Goal: Task Accomplishment & Management: Complete application form

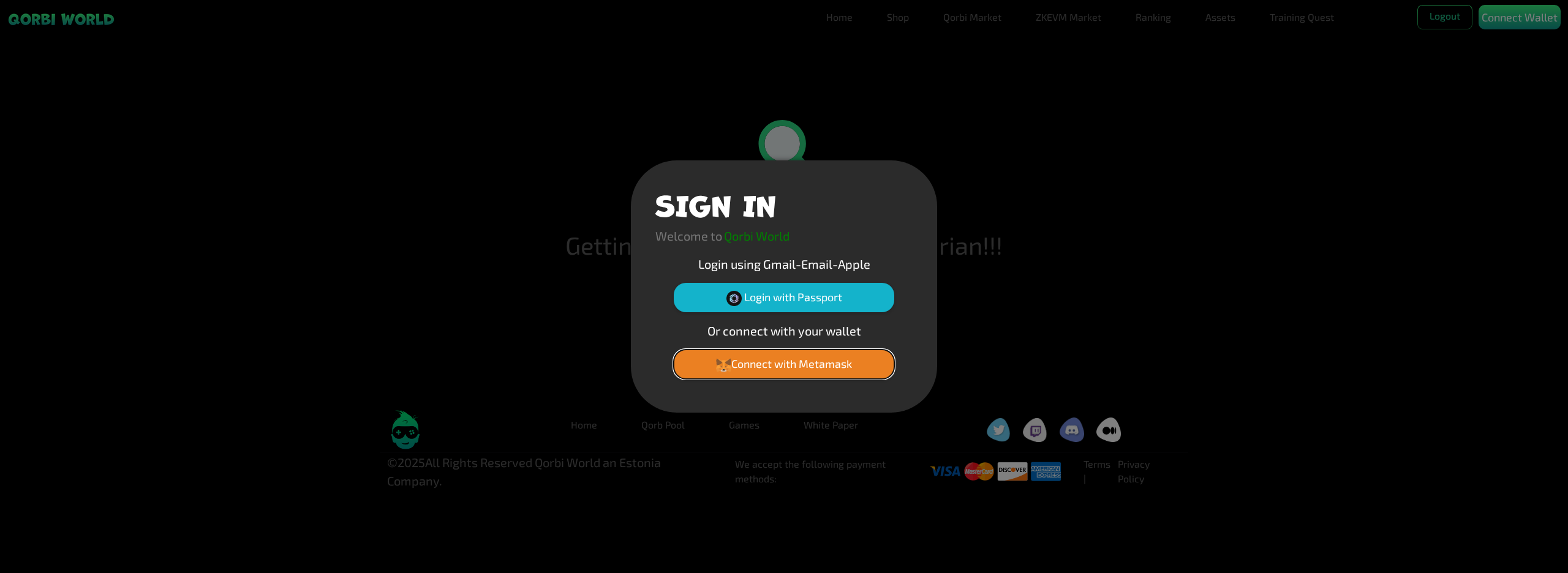
click at [808, 368] on button "Connect with Metamask" at bounding box center [783, 364] width 220 height 30
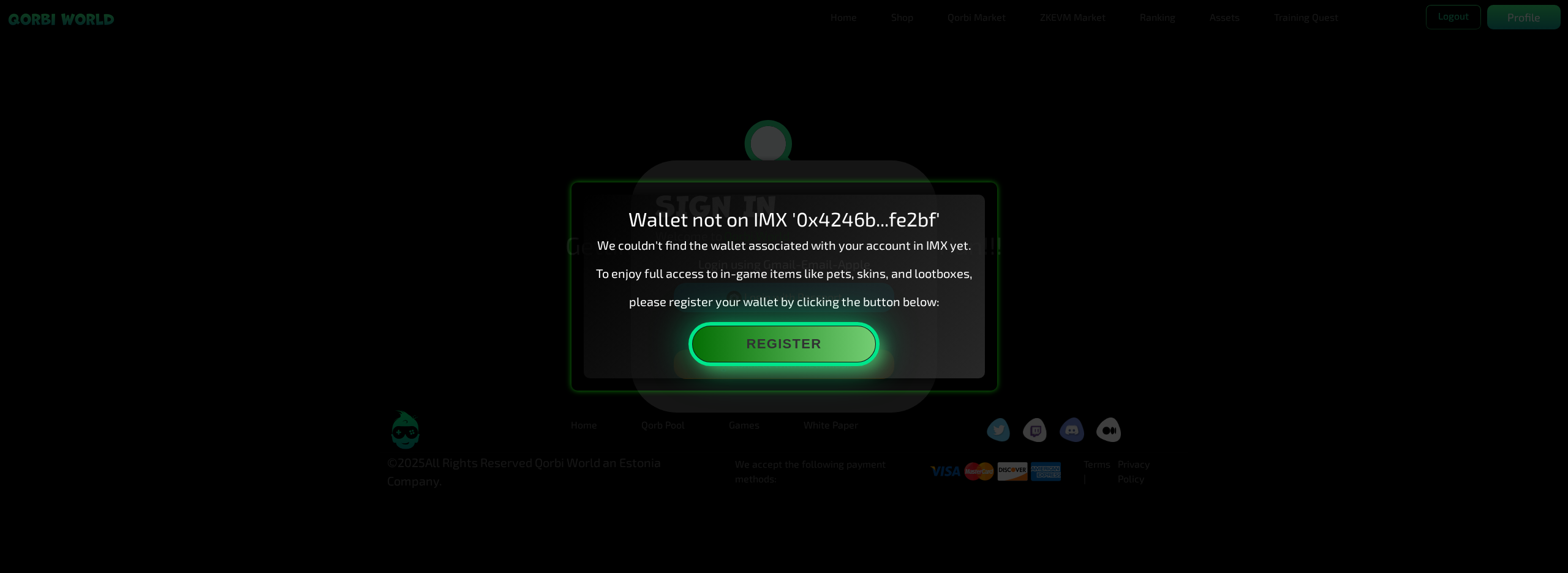
click at [790, 349] on button "Register" at bounding box center [783, 344] width 184 height 37
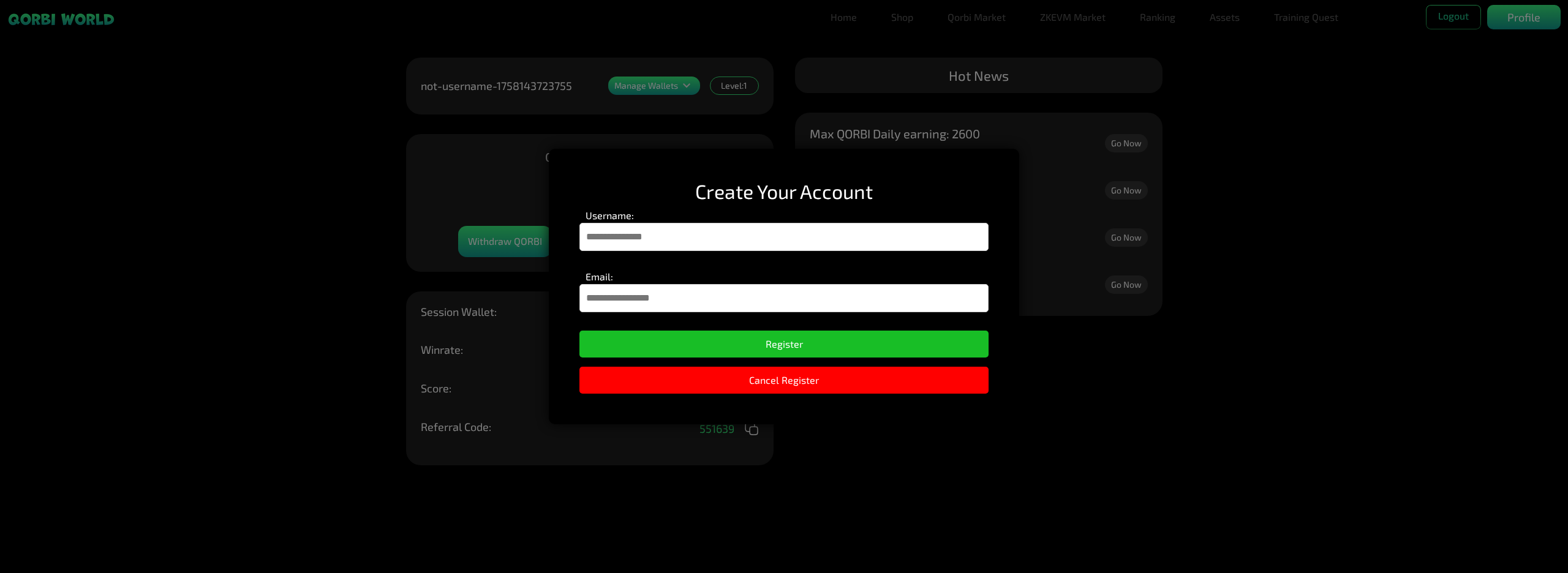
click at [636, 242] on input "Username:" at bounding box center [783, 237] width 409 height 28
click at [642, 244] on input "Username:" at bounding box center [783, 237] width 409 height 28
type input "*********"
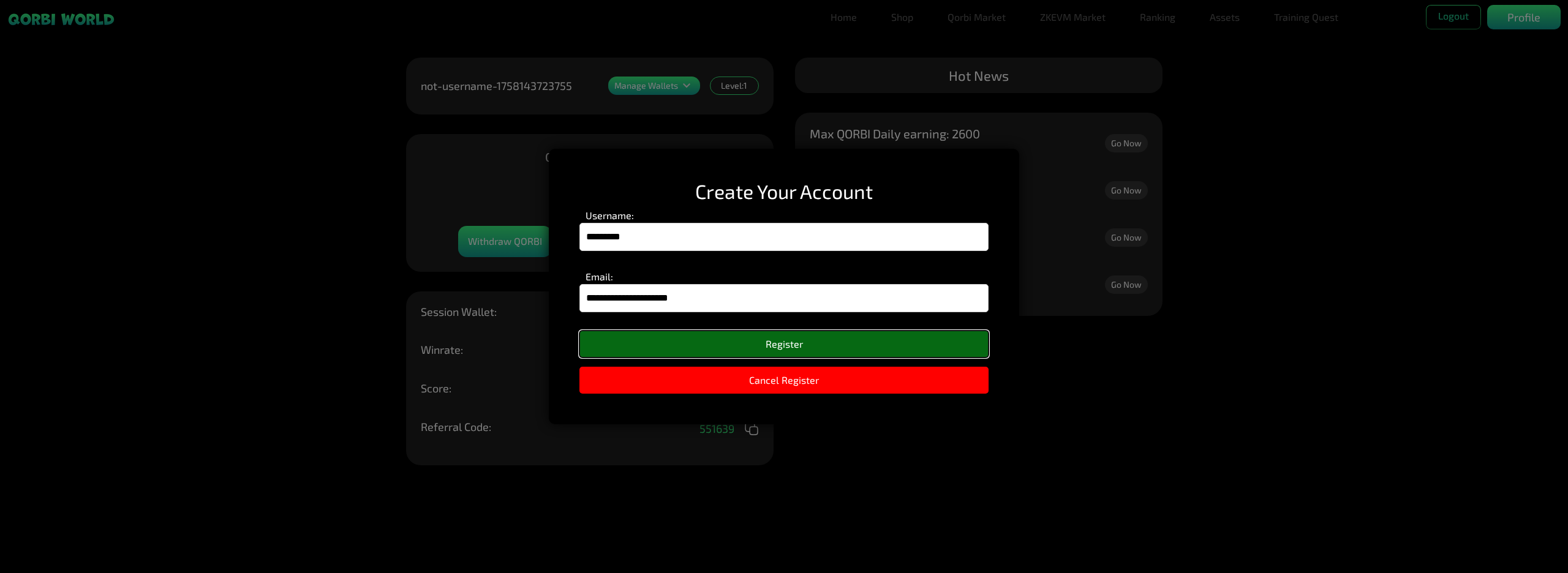
click at [805, 340] on button "Register" at bounding box center [783, 344] width 409 height 27
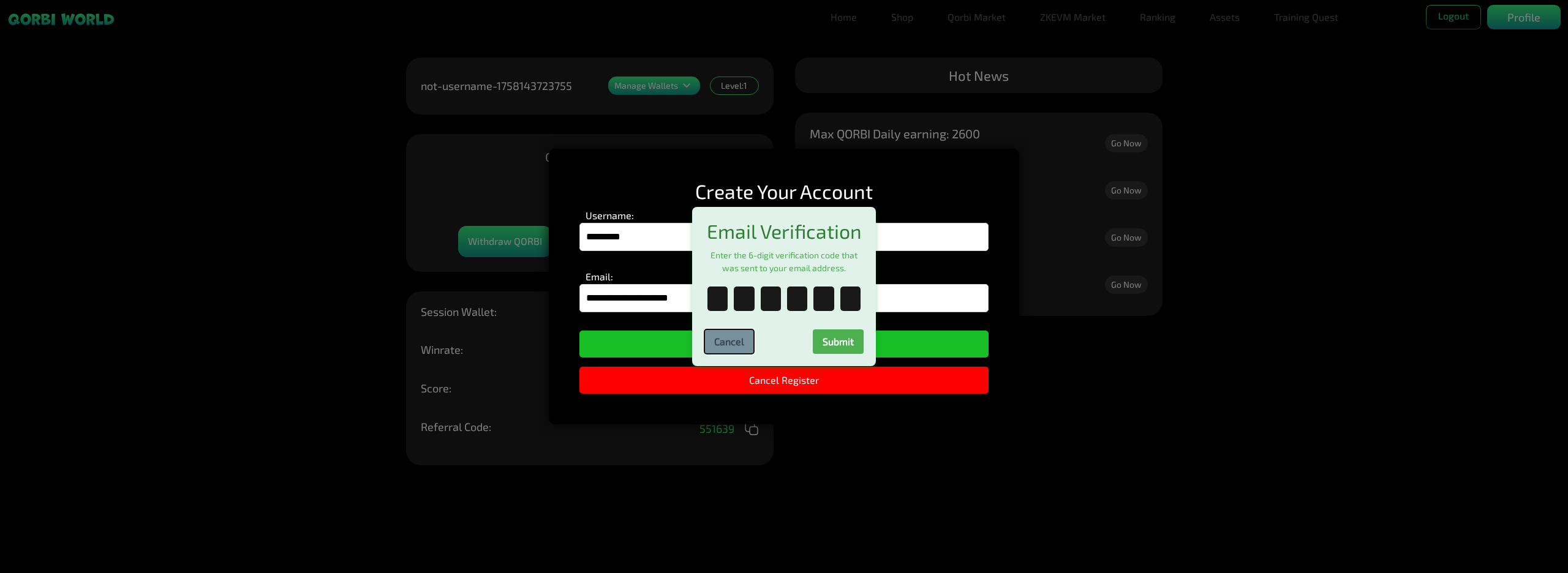
click at [737, 351] on button "Cancel" at bounding box center [728, 341] width 50 height 24
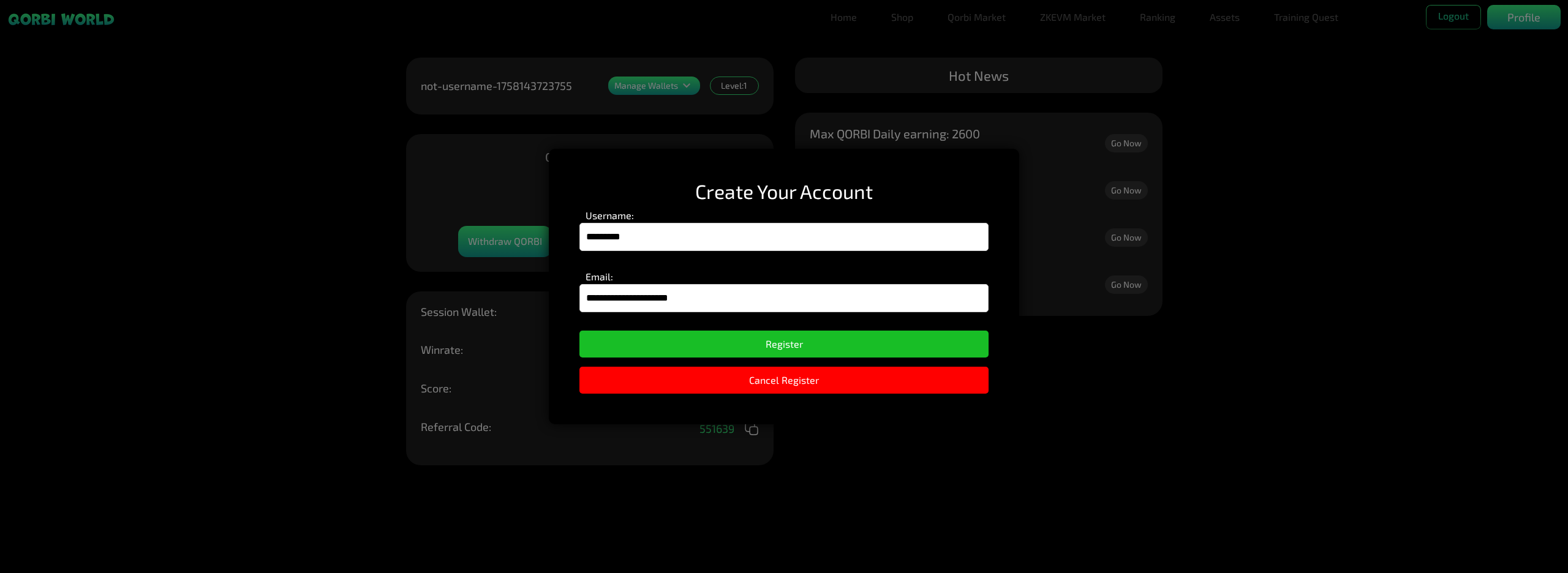
drag, startPoint x: 712, startPoint y: 300, endPoint x: 545, endPoint y: 292, distance: 167.2
click at [545, 292] on div "**********" at bounding box center [784, 286] width 1568 height 573
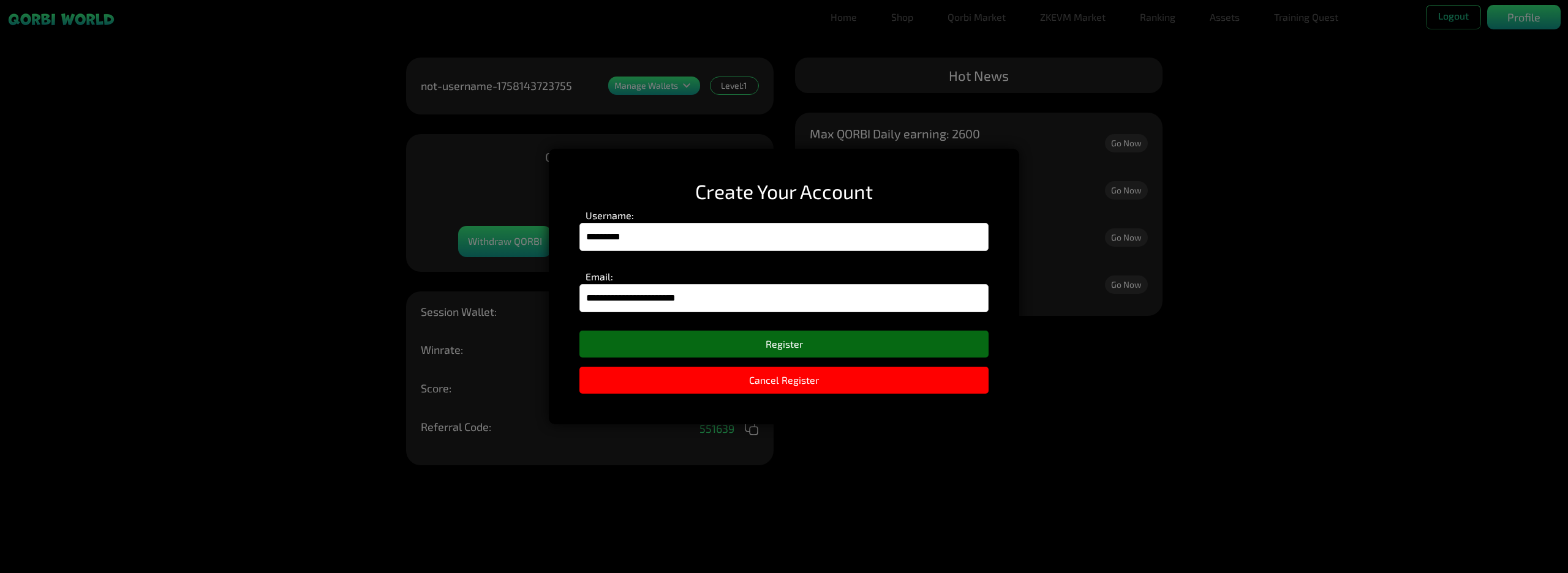
type input "**********"
click at [805, 343] on button "Register" at bounding box center [783, 344] width 409 height 27
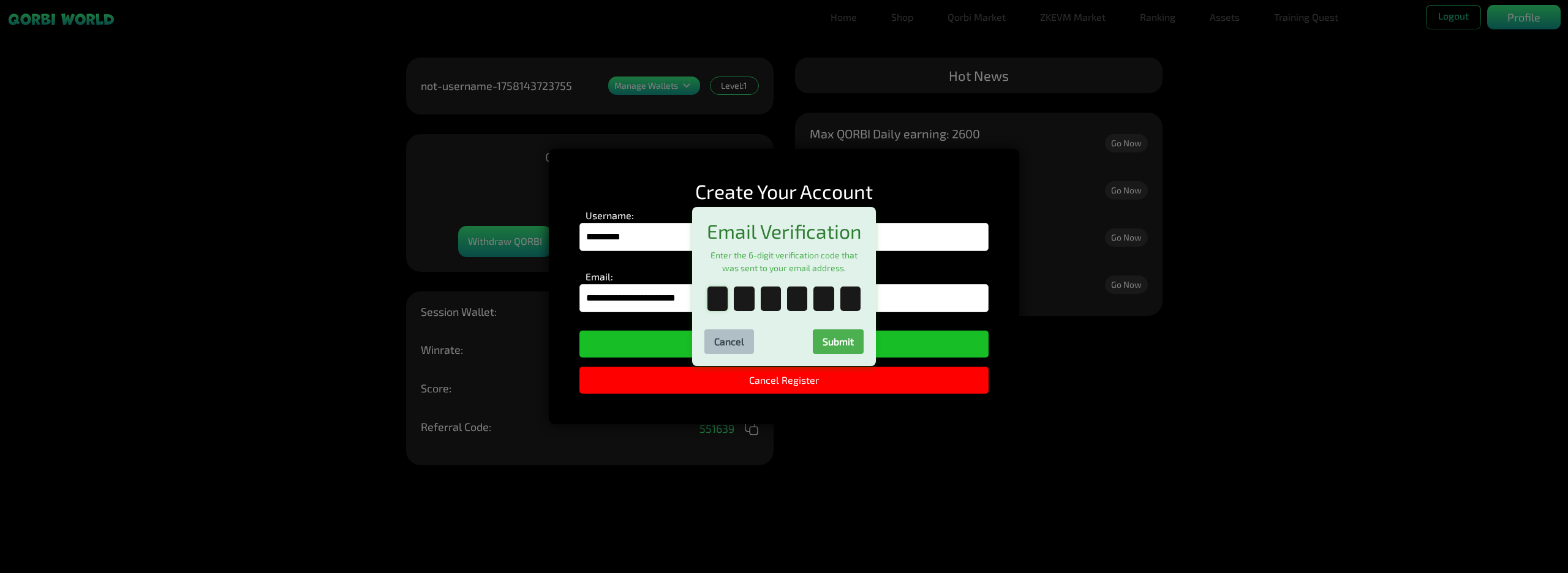
click at [710, 305] on input "text" at bounding box center [717, 299] width 21 height 24
type input "*"
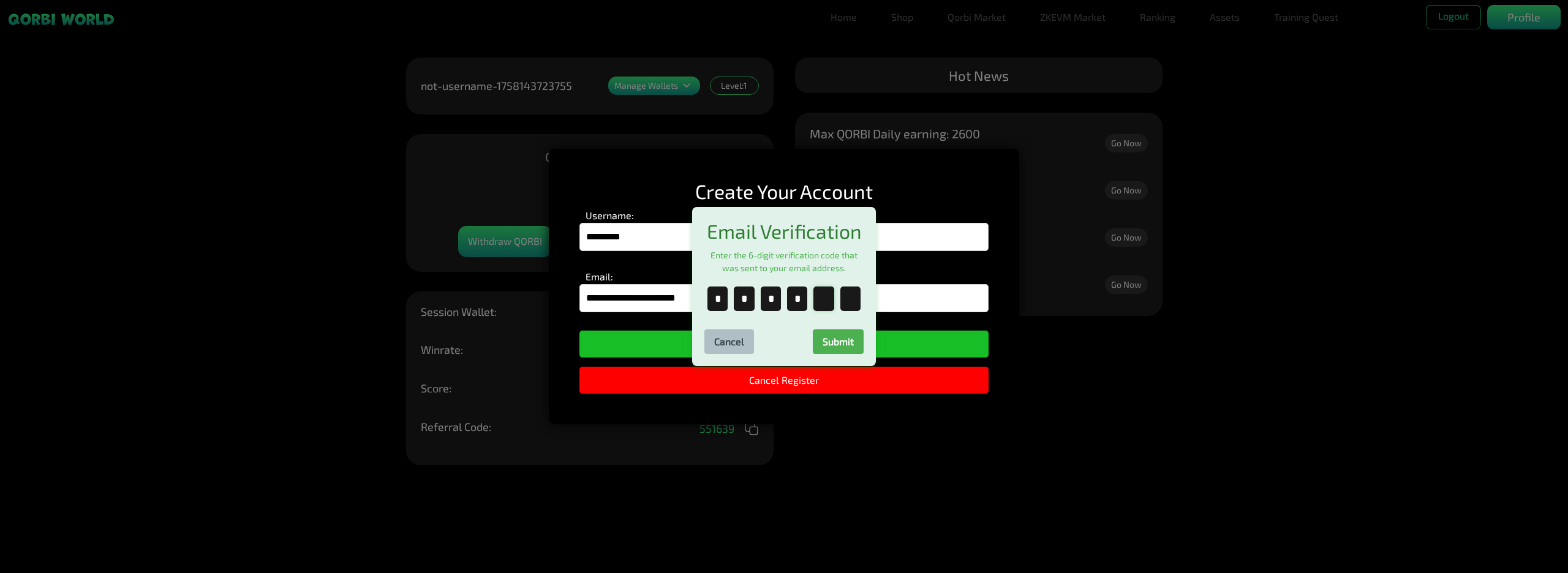
type input "*"
click at [837, 345] on button "Submit" at bounding box center [838, 341] width 51 height 24
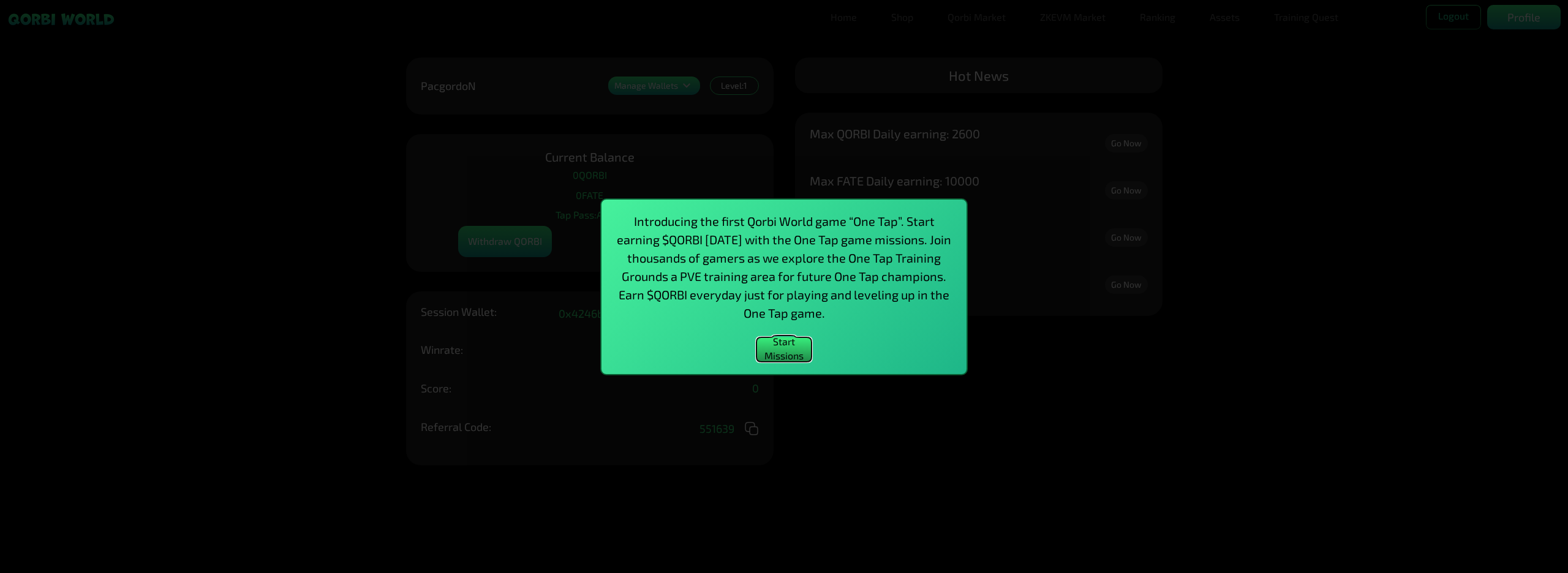
click at [788, 344] on button "Start Missions" at bounding box center [784, 350] width 55 height 24
